Goal: Information Seeking & Learning: Learn about a topic

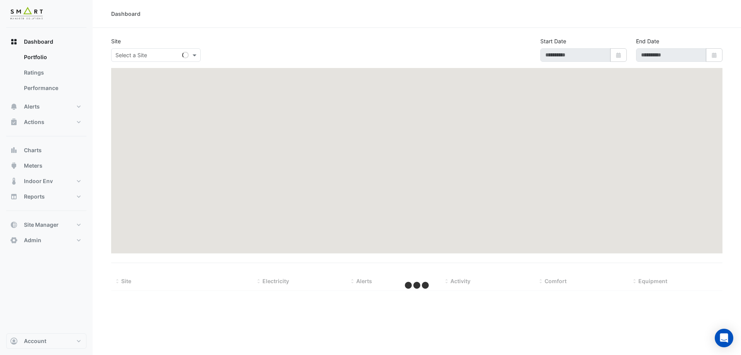
type input "**********"
select select "***"
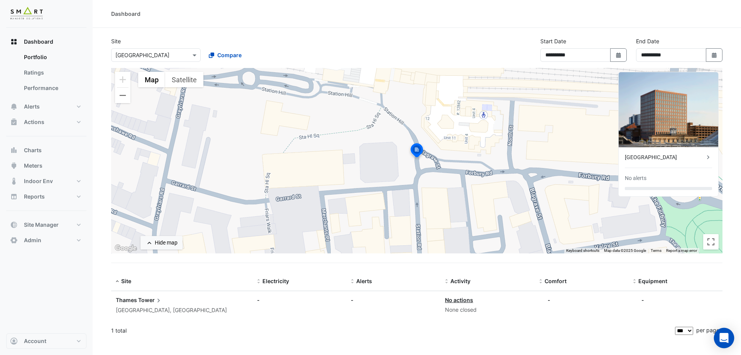
click at [721, 339] on icon "Open Intercom Messenger" at bounding box center [724, 338] width 10 height 10
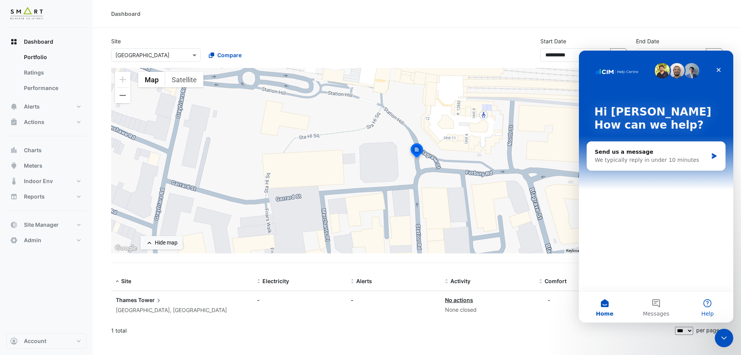
click at [709, 303] on button "Help" at bounding box center [707, 306] width 51 height 31
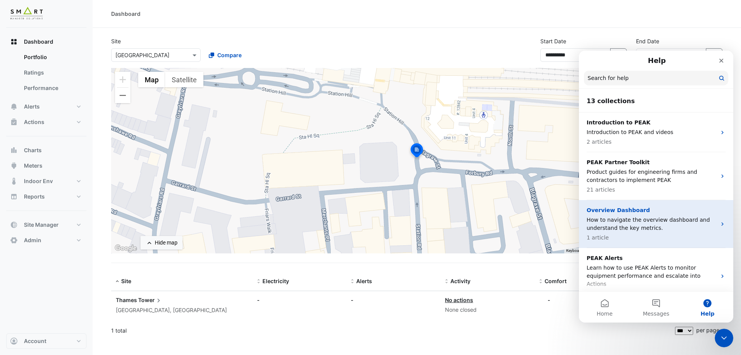
click at [654, 207] on p "Overview Dashboard" at bounding box center [652, 210] width 130 height 8
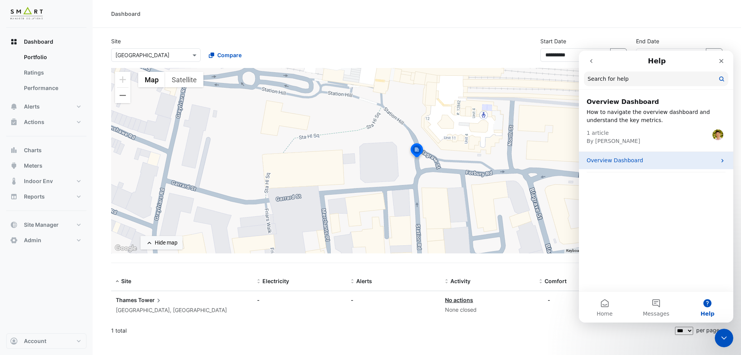
click at [639, 164] on div "Overview Dashboard" at bounding box center [656, 160] width 154 height 17
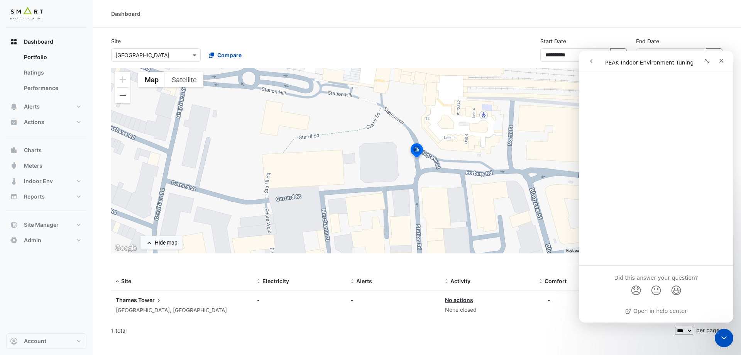
scroll to position [916, 0]
click at [591, 58] on icon "go back" at bounding box center [591, 61] width 6 height 6
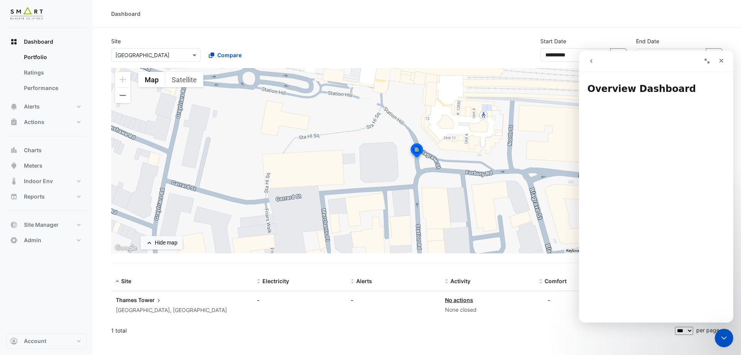
click at [591, 61] on icon "go back" at bounding box center [591, 61] width 2 height 4
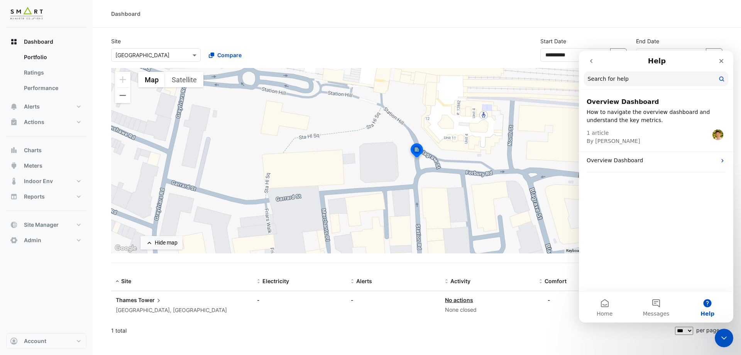
click at [584, 58] on button "go back" at bounding box center [591, 61] width 15 height 15
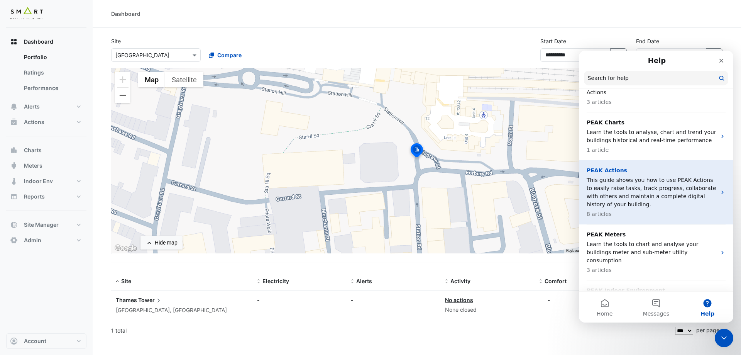
scroll to position [193, 0]
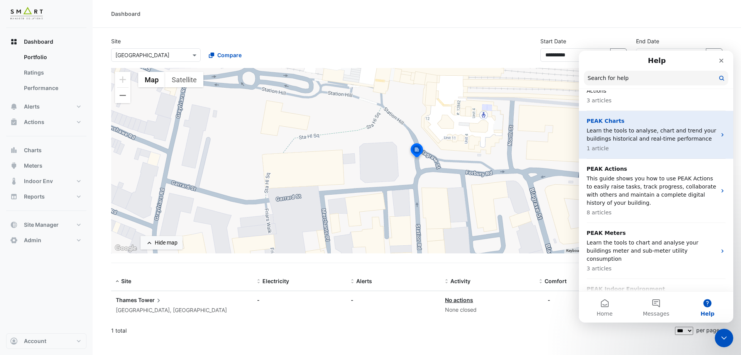
click at [643, 133] on p "Learn the tools to analyse, chart and trend your buildings historical and real-…" at bounding box center [652, 135] width 130 height 16
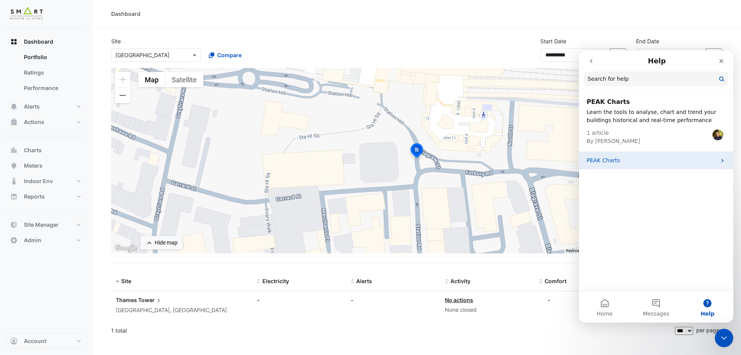
click at [643, 167] on div "PEAK Charts" at bounding box center [656, 160] width 154 height 17
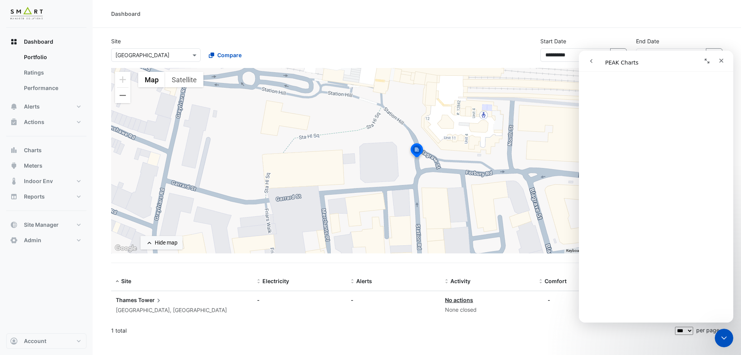
scroll to position [3848, 0]
click at [591, 61] on icon "go back" at bounding box center [591, 61] width 2 height 4
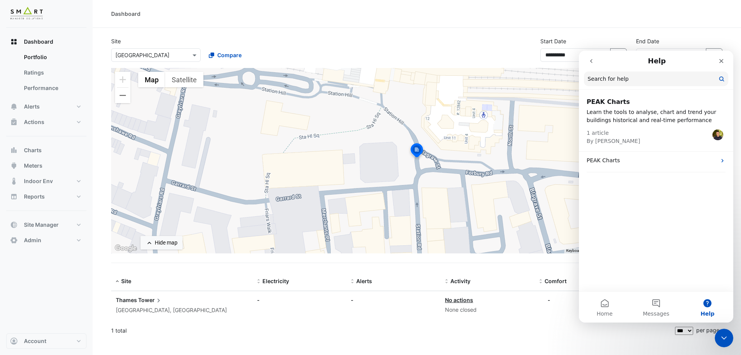
click at [591, 61] on icon "go back" at bounding box center [591, 61] width 2 height 4
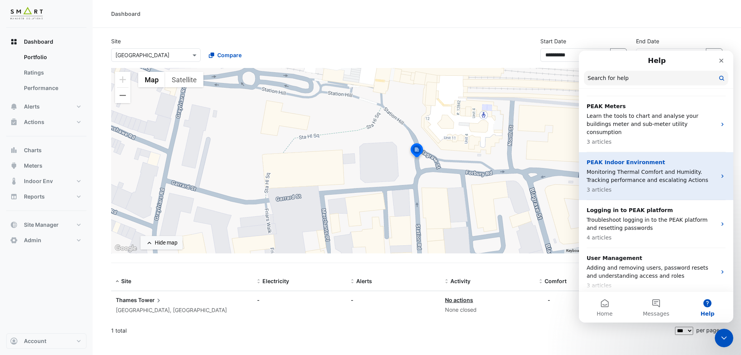
scroll to position [281, 0]
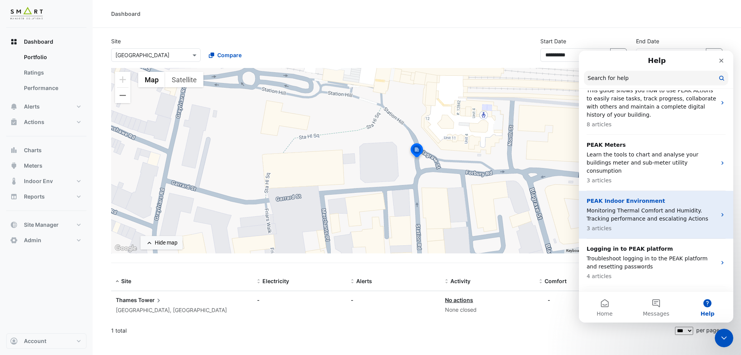
click at [631, 197] on p "PEAK Indoor Environment" at bounding box center [652, 201] width 130 height 8
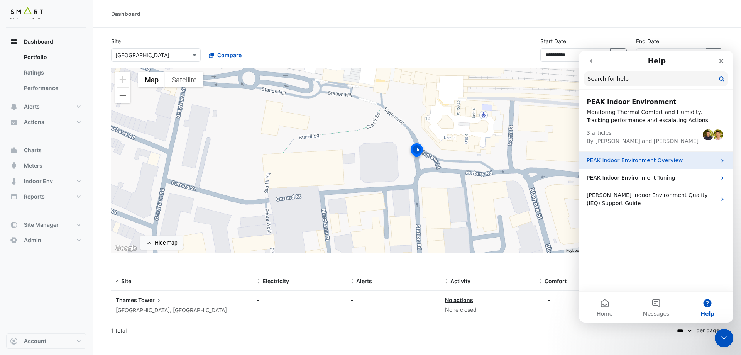
click at [647, 164] on p "PEAK Indoor Environment Overview" at bounding box center [652, 160] width 130 height 8
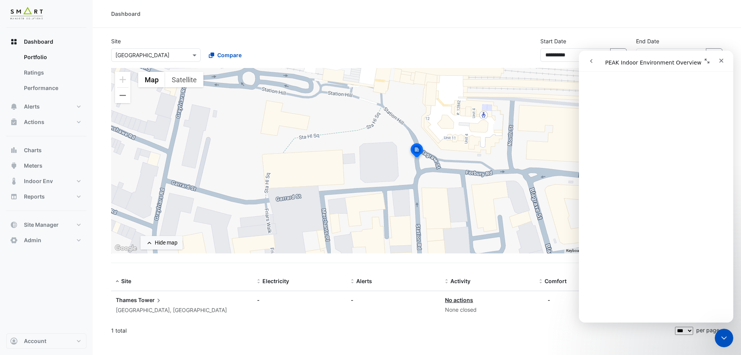
scroll to position [122, 0]
click at [584, 59] on button "go back" at bounding box center [591, 61] width 15 height 15
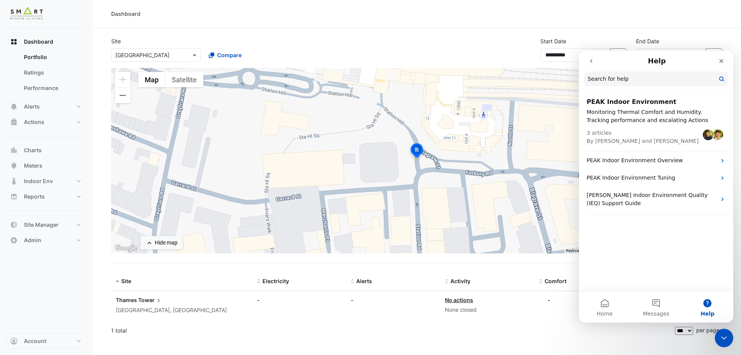
click at [594, 60] on icon "go back" at bounding box center [591, 61] width 6 height 6
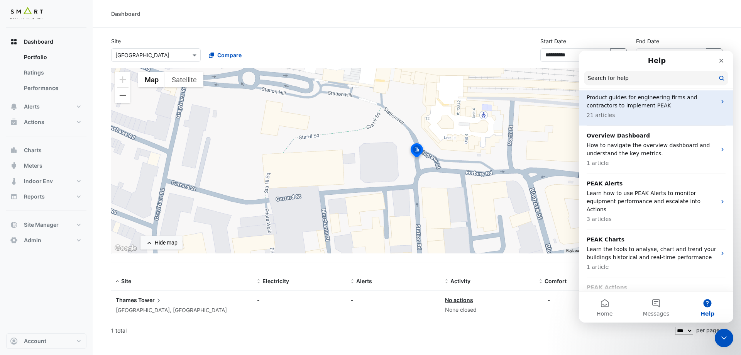
scroll to position [77, 0]
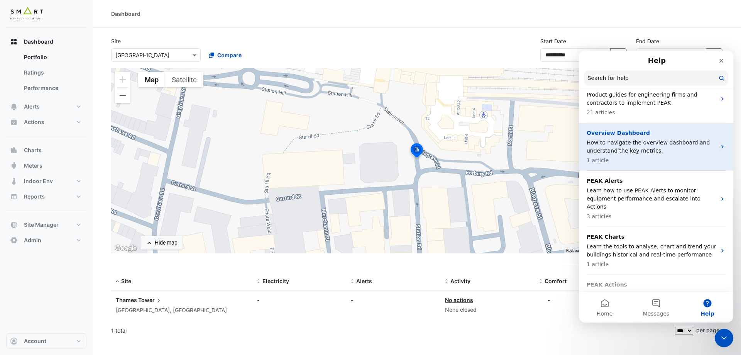
click at [623, 161] on p "1 article" at bounding box center [652, 160] width 130 height 8
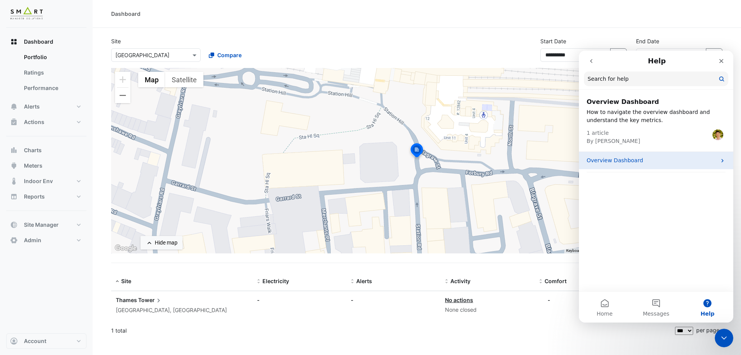
click at [634, 164] on p "Overview Dashboard" at bounding box center [652, 160] width 130 height 8
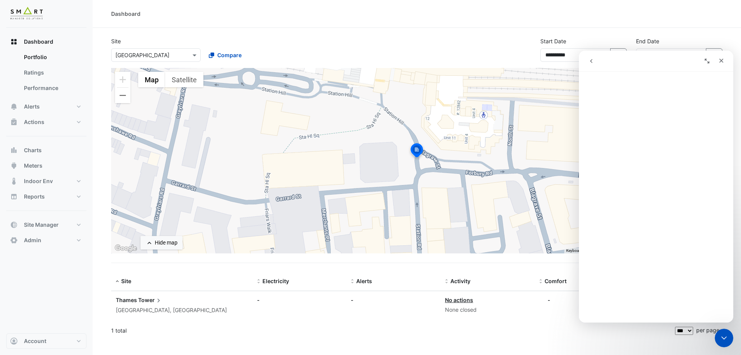
scroll to position [0, 0]
click at [591, 58] on button "go back" at bounding box center [591, 61] width 15 height 15
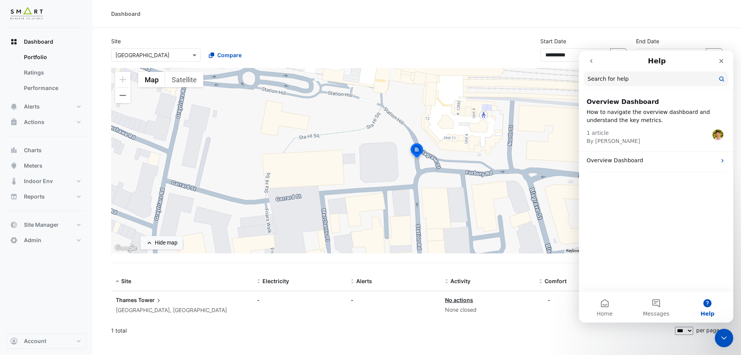
click at [593, 65] on button "go back" at bounding box center [591, 61] width 15 height 15
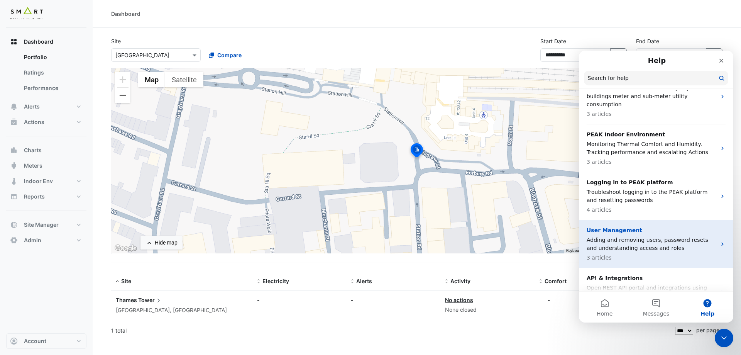
scroll to position [435, 0]
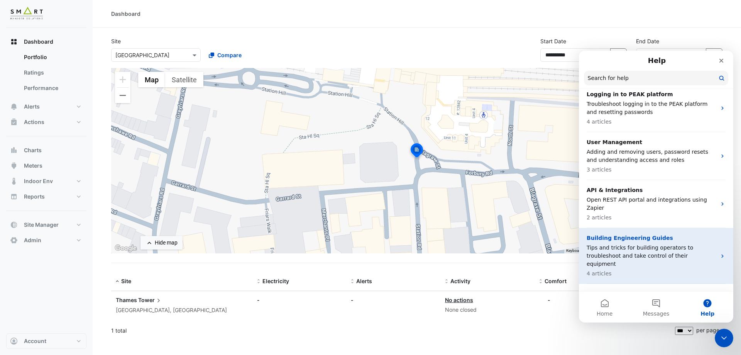
click at [654, 244] on p "Tips and tricks for building operators to troubleshoot and take control of thei…" at bounding box center [652, 256] width 130 height 24
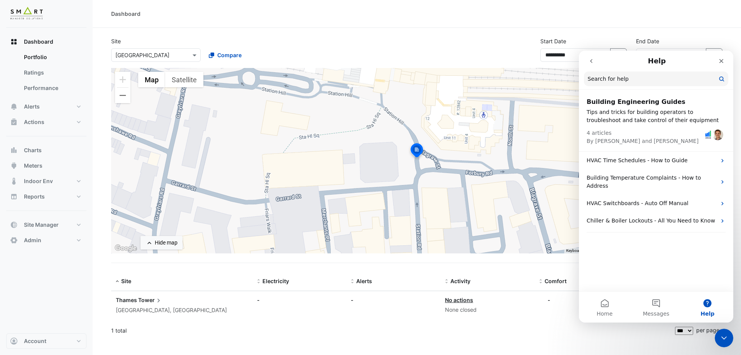
click at [591, 63] on icon "go back" at bounding box center [591, 61] width 6 height 6
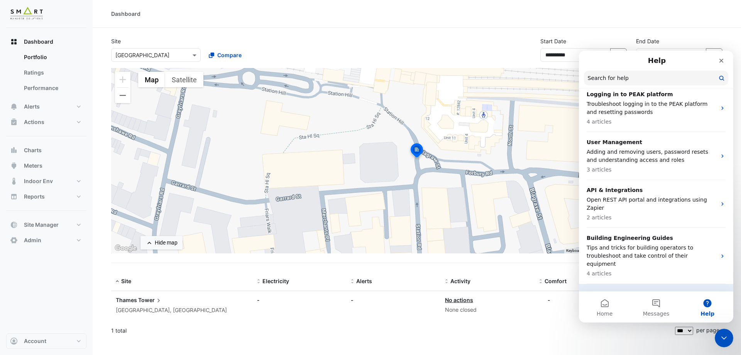
click at [647, 290] on div "PEAKademy Building Analytics 1 article" at bounding box center [652, 303] width 130 height 27
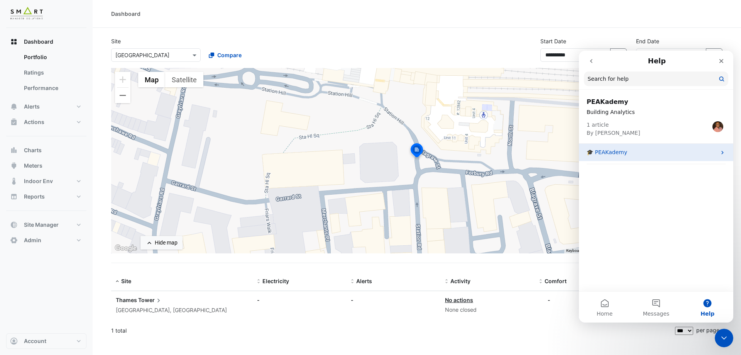
click at [634, 154] on p "🎓 PEAKademy" at bounding box center [652, 152] width 130 height 8
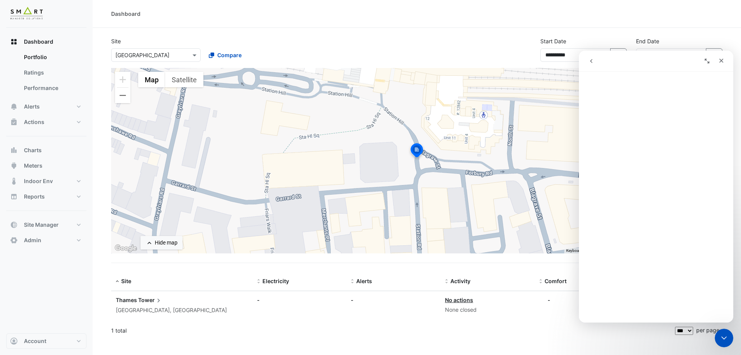
scroll to position [0, 0]
click at [590, 60] on icon "go back" at bounding box center [591, 61] width 6 height 6
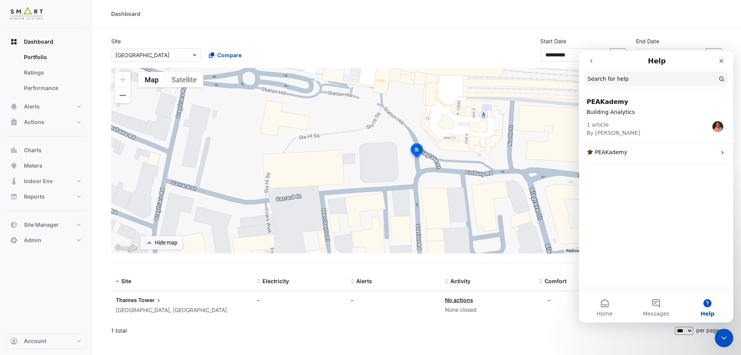
click at [590, 60] on icon "go back" at bounding box center [591, 61] width 6 height 6
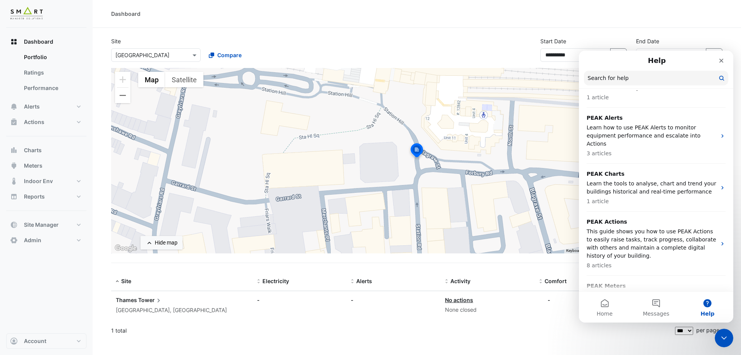
scroll to position [127, 0]
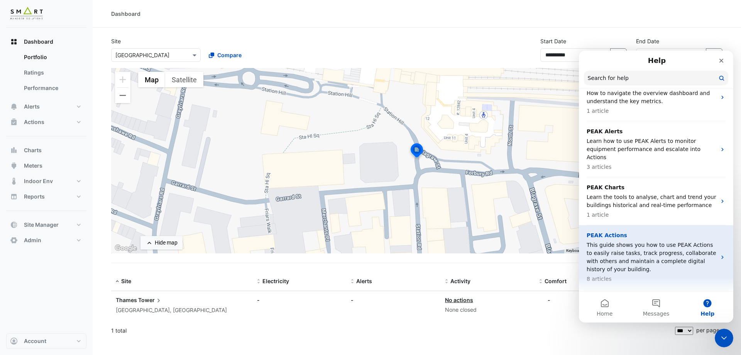
click at [637, 241] on p "This guide shows you how to use PEAK Actions to easily raise tasks, track progr…" at bounding box center [652, 257] width 130 height 32
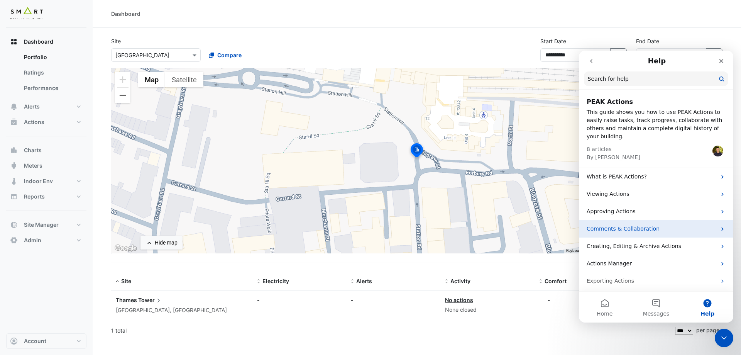
scroll to position [11, 0]
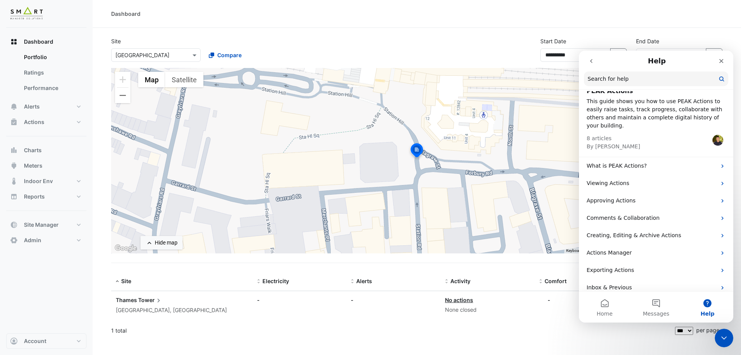
click at [594, 63] on icon "go back" at bounding box center [591, 61] width 6 height 6
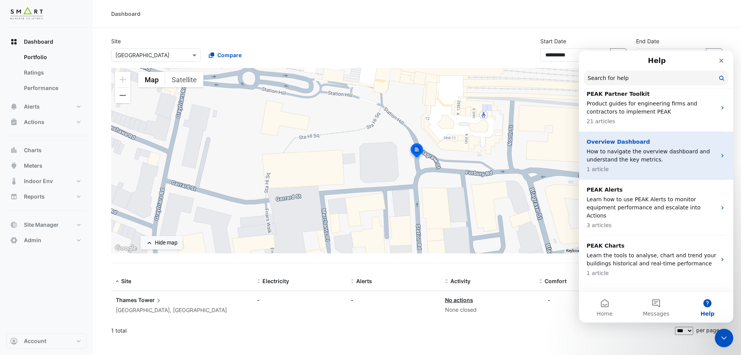
scroll to position [77, 0]
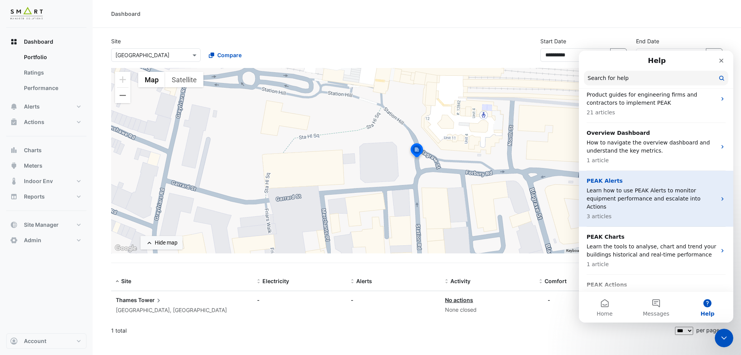
click at [625, 187] on p "Learn how to use PEAK Alerts to monitor equipment performance and escalate into…" at bounding box center [652, 198] width 130 height 24
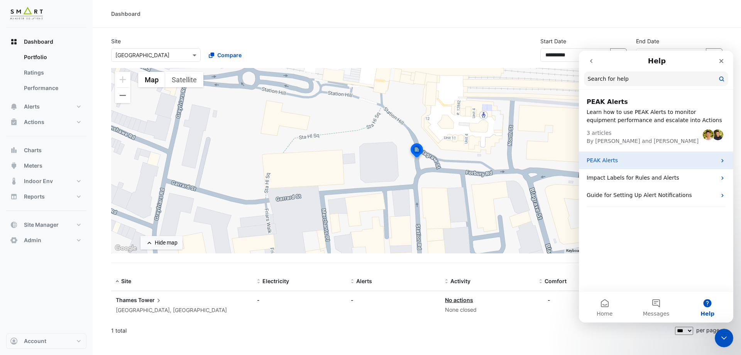
click at [628, 157] on p "PEAK Alerts" at bounding box center [652, 160] width 130 height 8
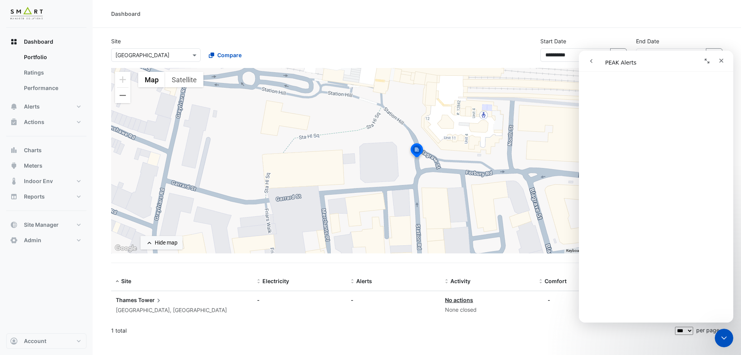
scroll to position [476, 0]
click at [417, 48] on div "**********" at bounding box center [417, 52] width 621 height 31
click at [718, 61] on div "Close" at bounding box center [721, 61] width 14 height 14
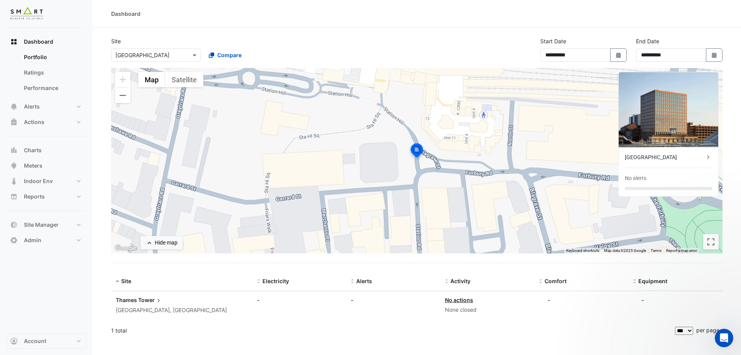
scroll to position [0, 0]
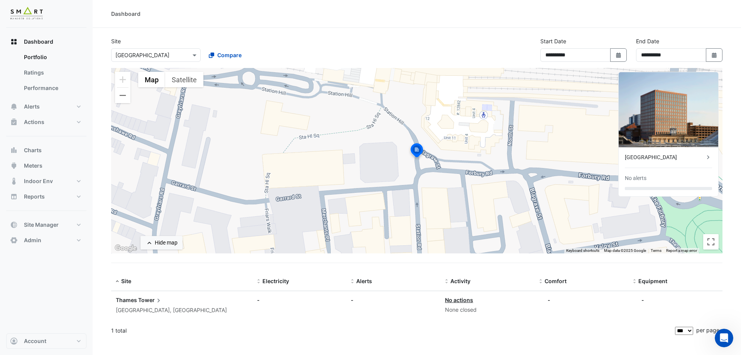
click at [702, 158] on div "[GEOGRAPHIC_DATA]" at bounding box center [665, 157] width 80 height 8
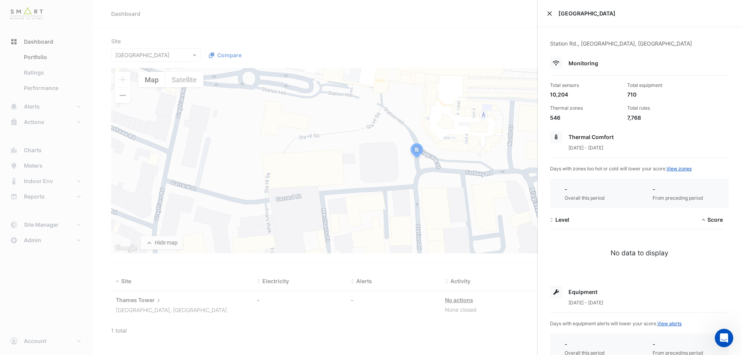
click at [552, 12] on button "Close" at bounding box center [549, 13] width 5 height 5
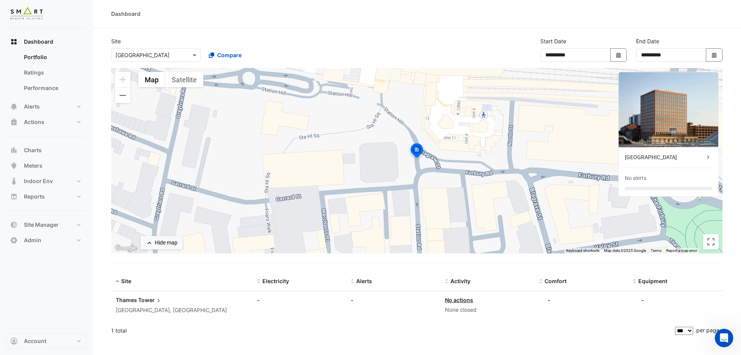
click at [513, 58] on div "**********" at bounding box center [417, 52] width 621 height 31
click at [623, 54] on button "Select Date" at bounding box center [618, 55] width 17 height 14
select select "*"
select select "****"
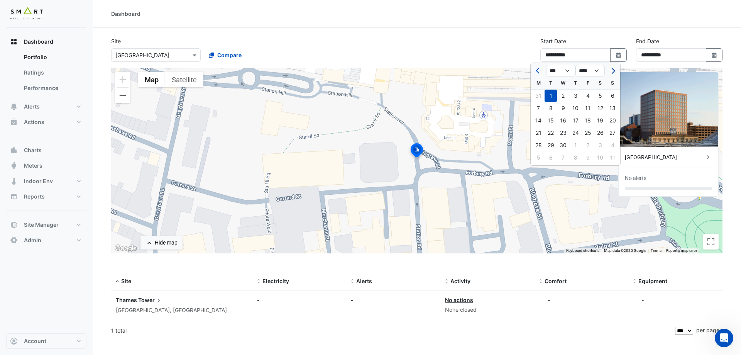
click at [613, 74] on button "Next month" at bounding box center [612, 70] width 9 height 12
select select "*"
click at [613, 74] on div at bounding box center [612, 70] width 15 height 12
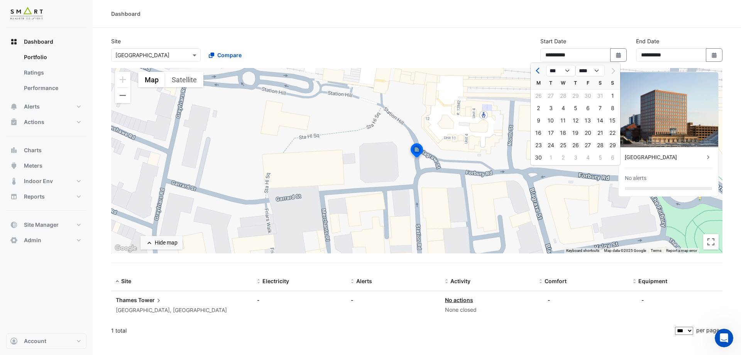
click at [613, 71] on div at bounding box center [612, 70] width 15 height 12
click at [540, 156] on div "30" at bounding box center [538, 157] width 12 height 12
type input "**********"
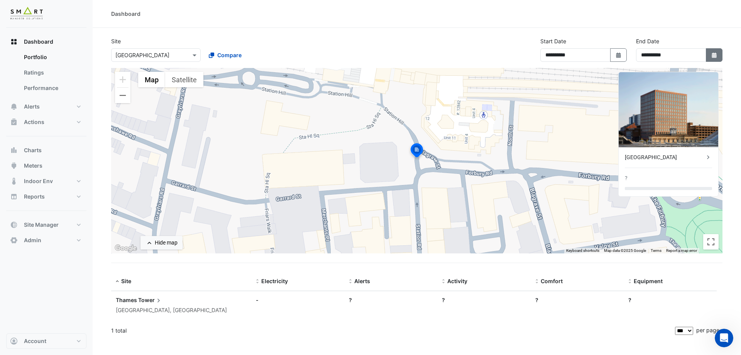
click at [709, 56] on button "Select Date" at bounding box center [714, 55] width 17 height 14
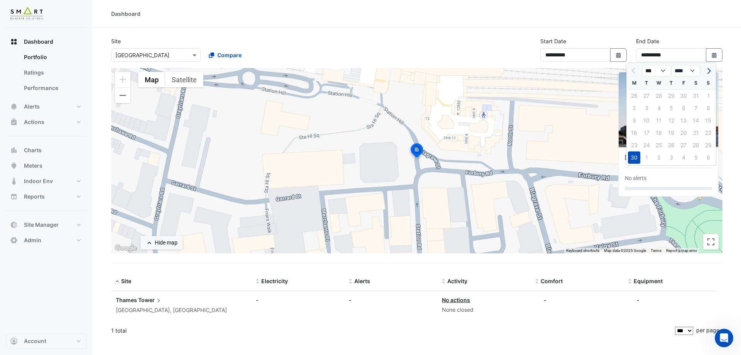
click at [713, 72] on div at bounding box center [708, 70] width 15 height 12
click at [711, 70] on button "Next month" at bounding box center [708, 70] width 9 height 12
select select "*"
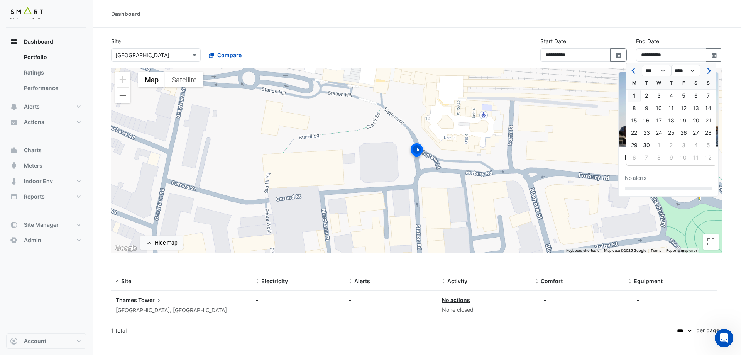
click at [637, 91] on div "1" at bounding box center [634, 96] width 12 height 12
type input "**********"
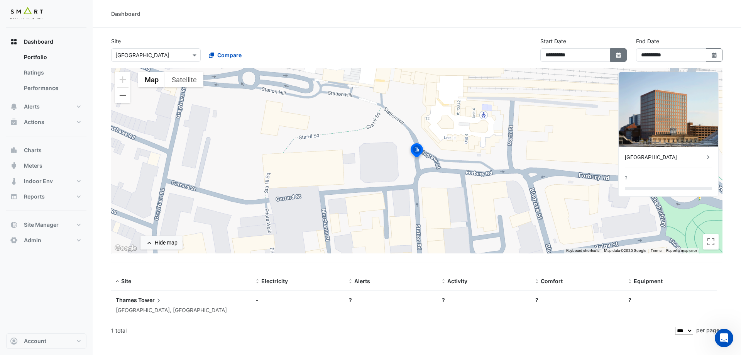
click at [618, 58] on icon "button" at bounding box center [618, 54] width 5 height 5
select select "*"
select select "****"
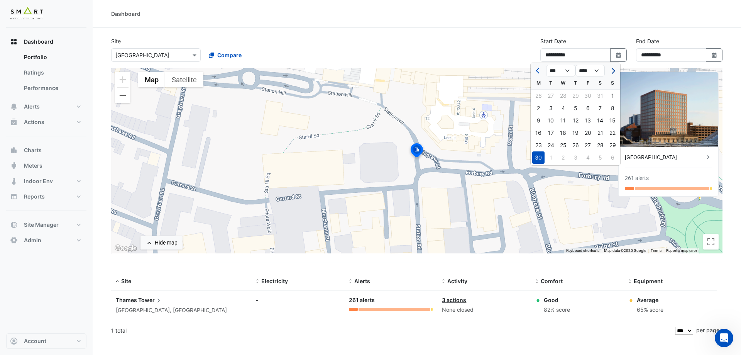
click at [611, 69] on span "Next month" at bounding box center [612, 71] width 6 height 6
select select "*"
click at [584, 95] on div "1" at bounding box center [588, 96] width 12 height 12
type input "**********"
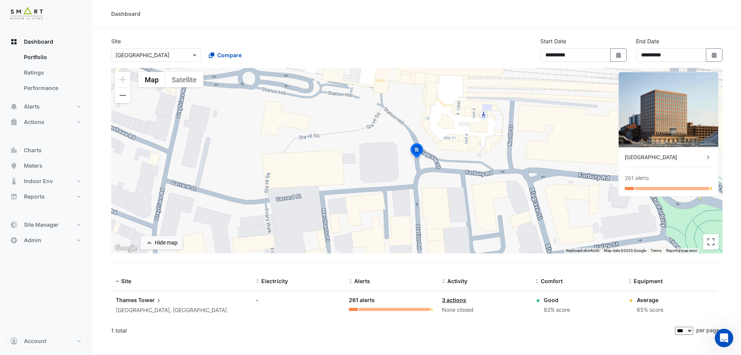
click at [667, 175] on div "261 alerts" at bounding box center [668, 178] width 87 height 8
click at [634, 180] on div "261 alerts" at bounding box center [637, 178] width 24 height 8
click at [649, 159] on div "[GEOGRAPHIC_DATA]" at bounding box center [665, 157] width 80 height 8
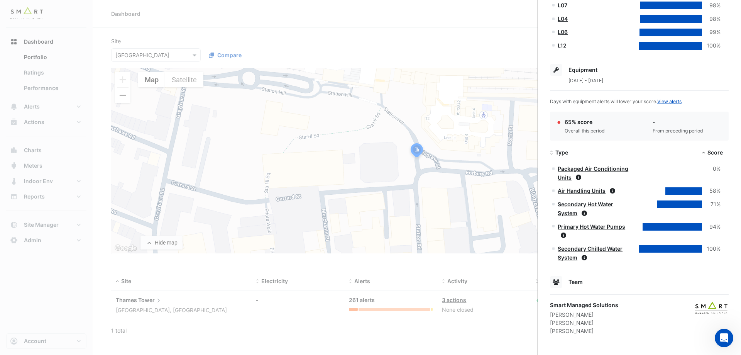
scroll to position [379, 0]
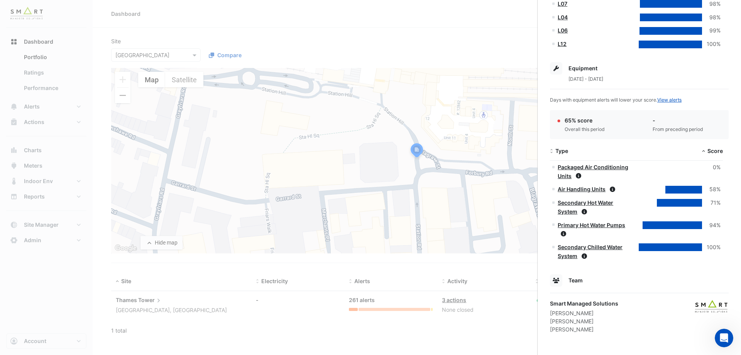
click at [670, 99] on link "View alerts" at bounding box center [669, 100] width 24 height 6
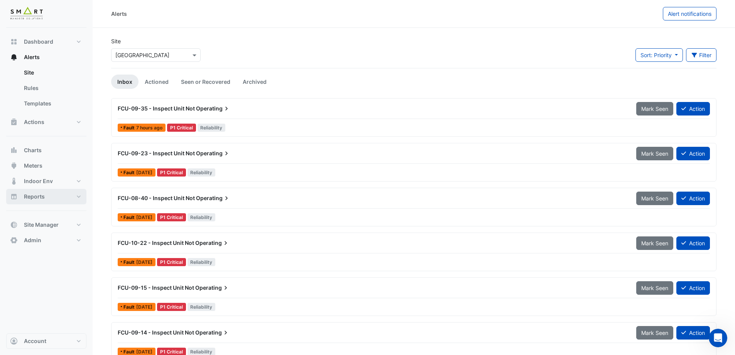
click at [47, 198] on button "Reports" at bounding box center [46, 196] width 80 height 15
select select "***"
